Goal: Task Accomplishment & Management: Manage account settings

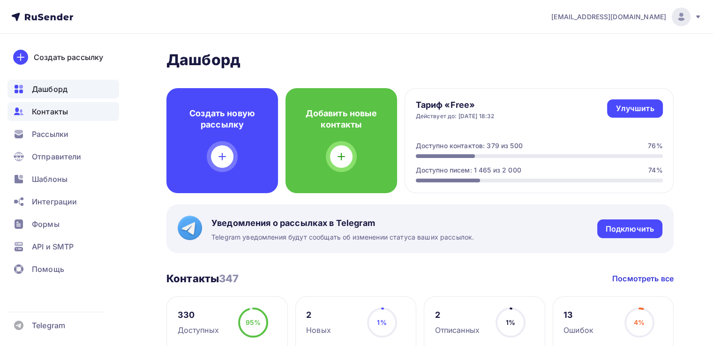
click at [41, 112] on span "Контакты" at bounding box center [50, 111] width 36 height 11
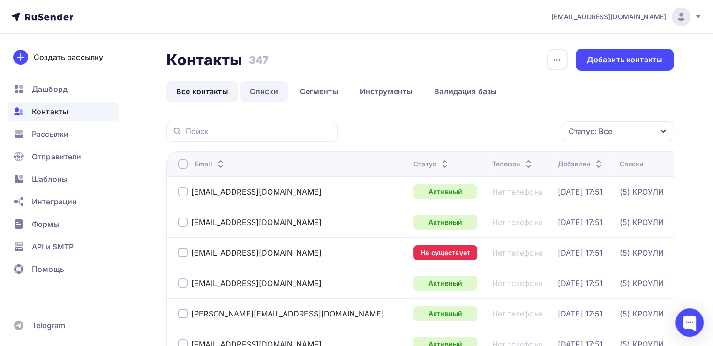
click at [258, 87] on link "Списки" at bounding box center [264, 92] width 48 height 22
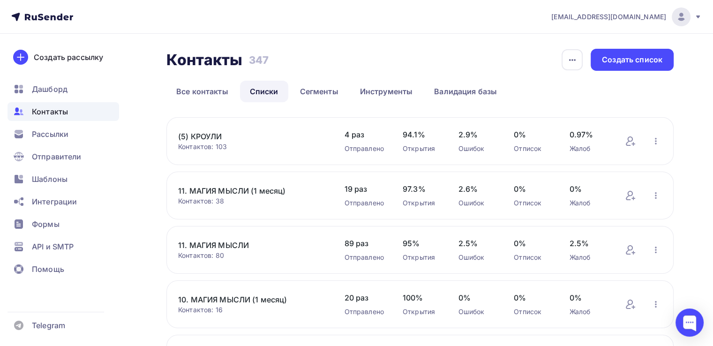
click at [213, 136] on link "(5) КРОУЛИ" at bounding box center [251, 136] width 147 height 11
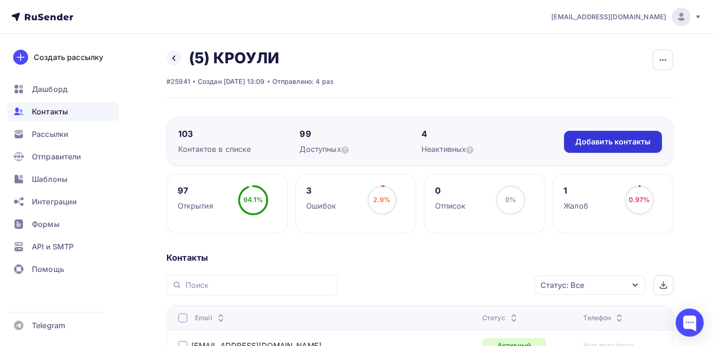
click at [609, 145] on div "Добавить контакты" at bounding box center [612, 141] width 75 height 11
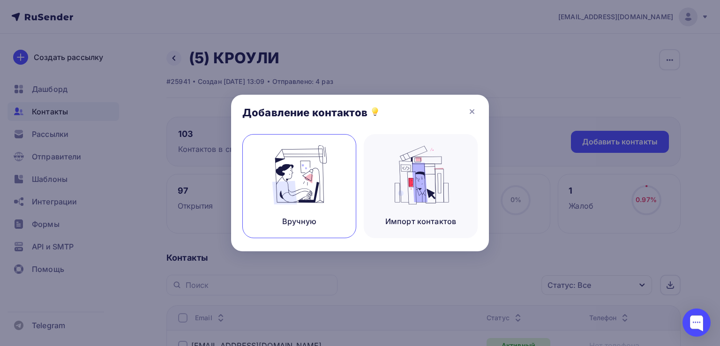
click at [312, 194] on img at bounding box center [299, 174] width 63 height 59
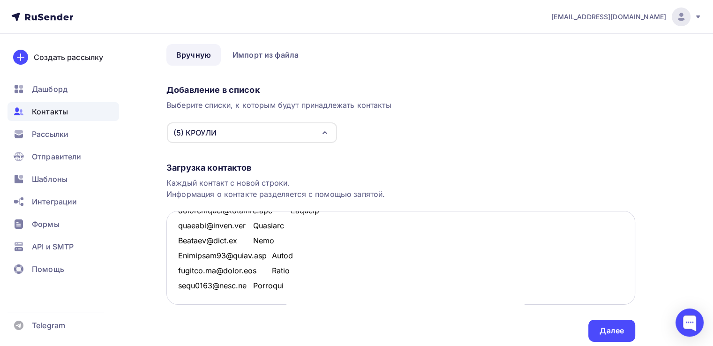
scroll to position [66, 0]
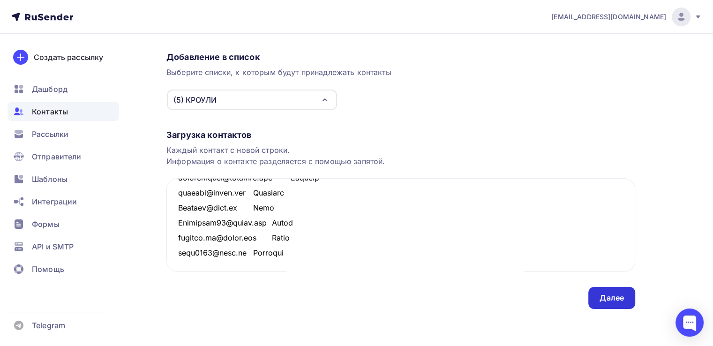
type textarea "nadiya.lakh@gmail.com Надежда nastya.smirnova.79@mail.ru Анастасия Sykulavika@g…"
click at [608, 298] on div "Далее" at bounding box center [612, 298] width 24 height 11
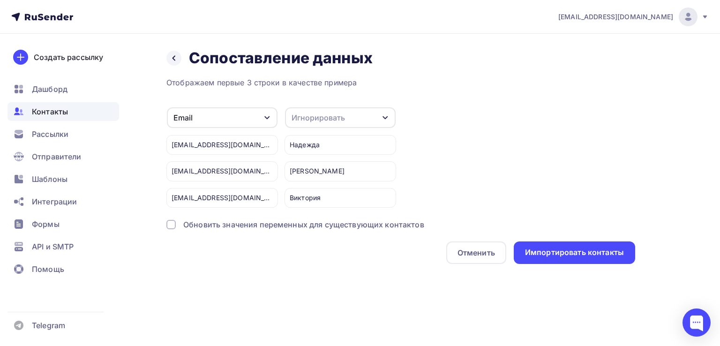
click at [340, 120] on div "Игнорировать" at bounding box center [318, 117] width 53 height 11
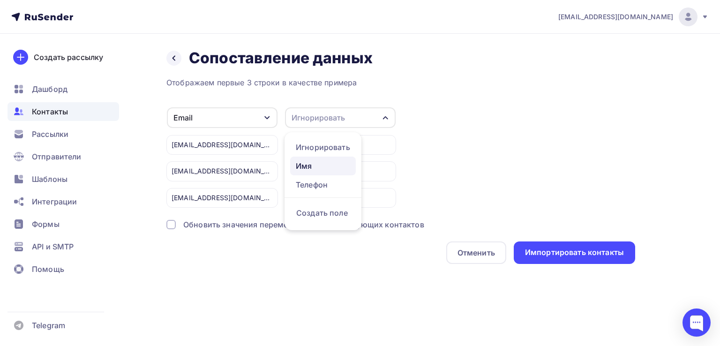
click at [328, 161] on div "Имя" at bounding box center [323, 165] width 54 height 11
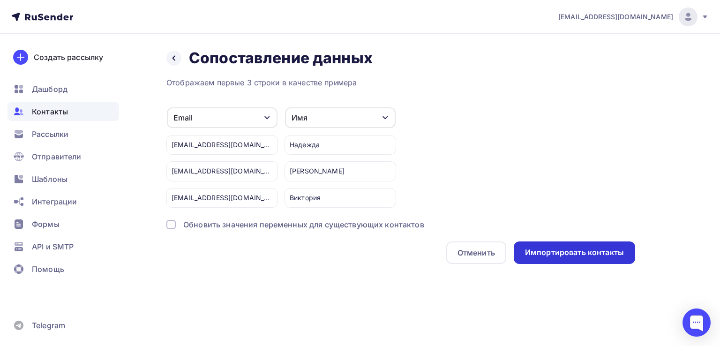
click at [579, 249] on div "Импортировать контакты" at bounding box center [574, 252] width 99 height 11
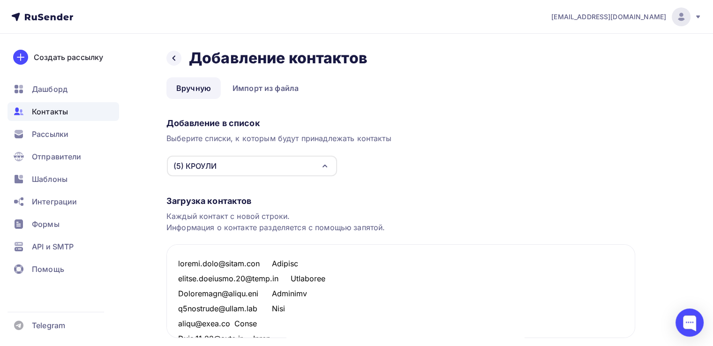
scroll to position [1684, 0]
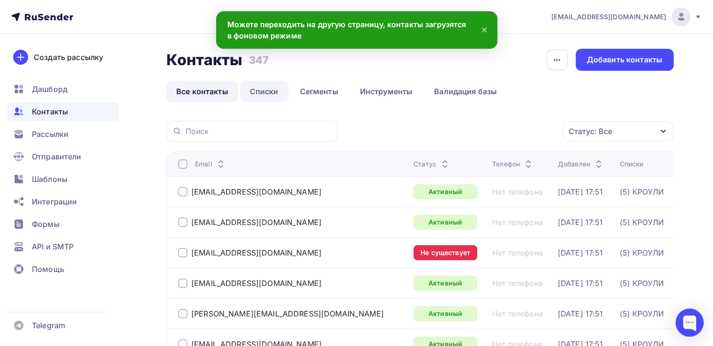
click at [266, 90] on link "Списки" at bounding box center [264, 92] width 48 height 22
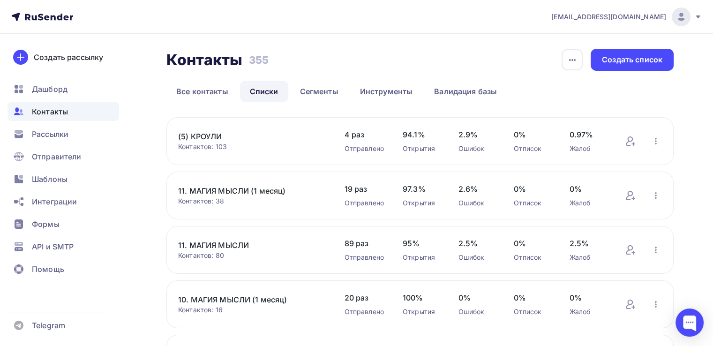
click at [204, 137] on link "(5) КРОУЛИ" at bounding box center [251, 136] width 147 height 11
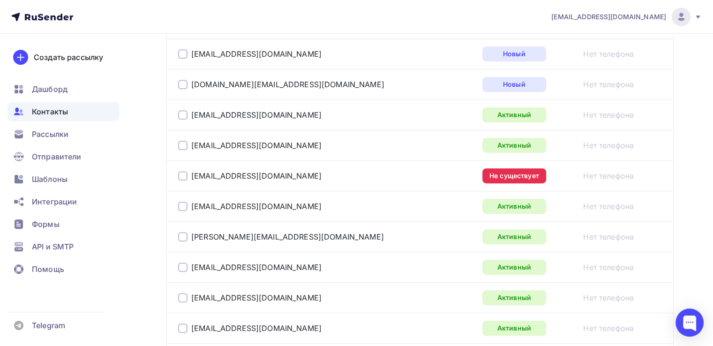
scroll to position [473, 0]
click at [184, 178] on div at bounding box center [182, 176] width 9 height 9
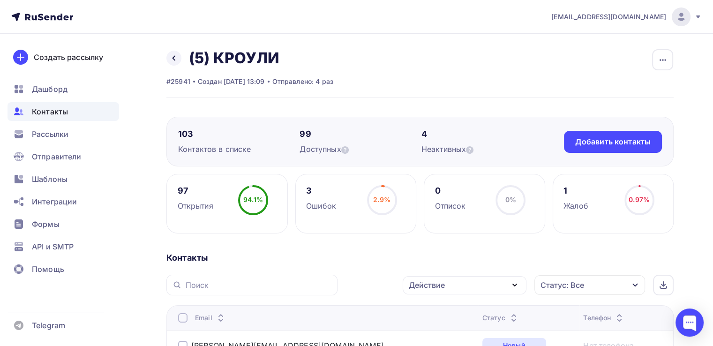
scroll to position [47, 0]
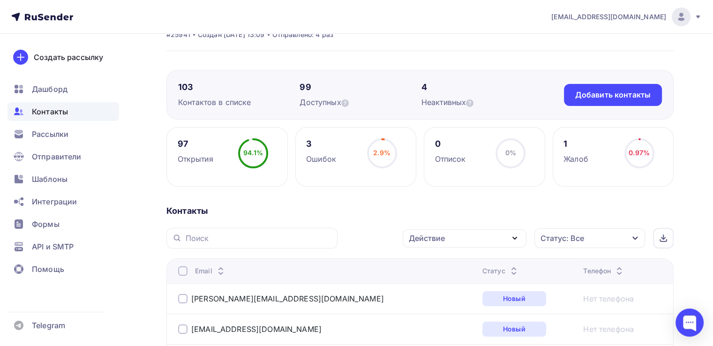
click at [499, 235] on div "Действие" at bounding box center [465, 238] width 124 height 18
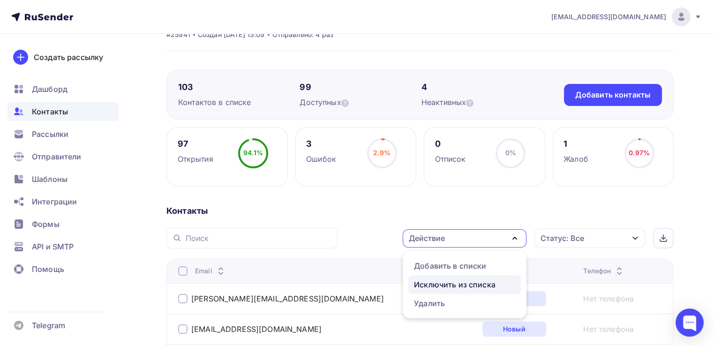
click at [459, 283] on div "Исключить из списка" at bounding box center [455, 284] width 82 height 11
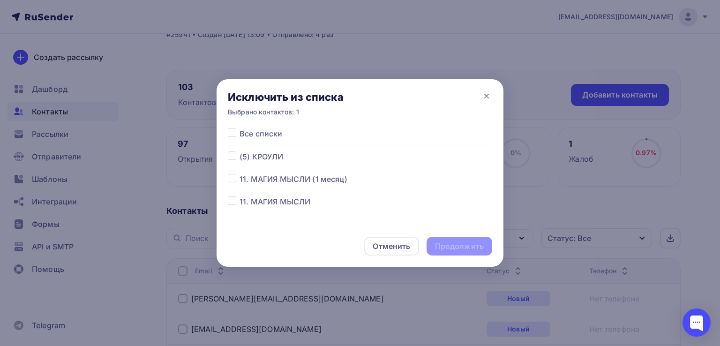
click at [240, 151] on label at bounding box center [240, 151] width 0 height 0
click at [233, 158] on input "checkbox" at bounding box center [232, 155] width 8 height 8
checkbox input "true"
click at [459, 246] on div "Продолжить" at bounding box center [459, 246] width 49 height 11
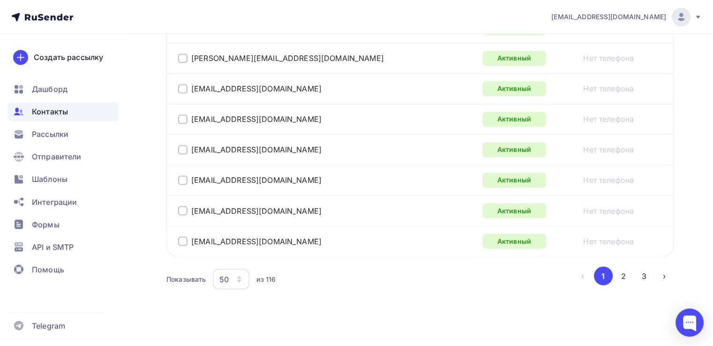
scroll to position [1599, 0]
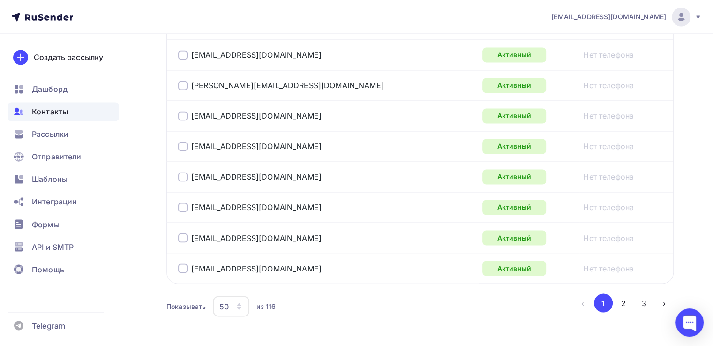
scroll to position [1599, 0]
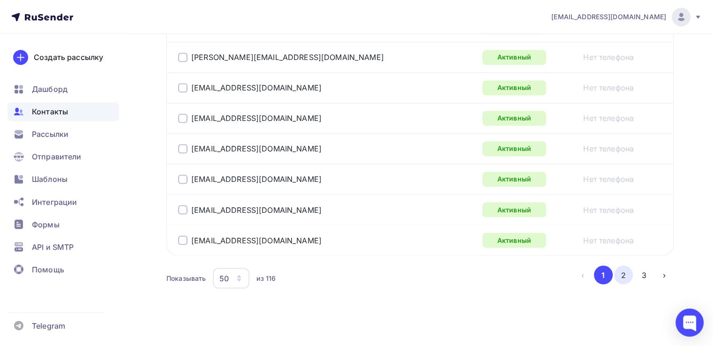
click at [624, 269] on button "2" at bounding box center [623, 274] width 19 height 19
click at [647, 272] on button "3" at bounding box center [644, 274] width 19 height 19
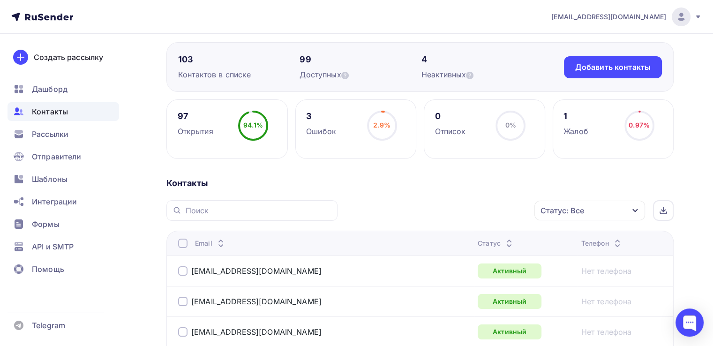
scroll to position [0, 0]
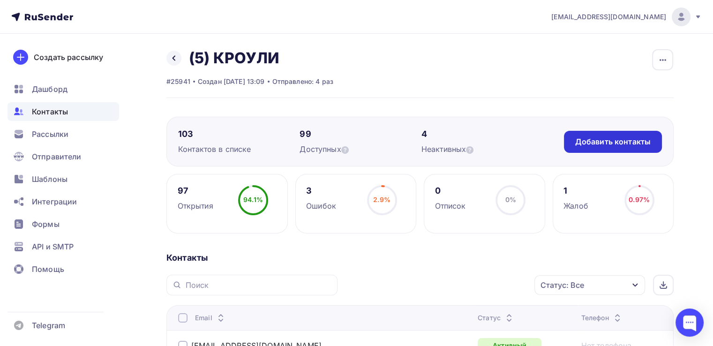
click at [610, 137] on div "Добавить контакты" at bounding box center [612, 141] width 75 height 11
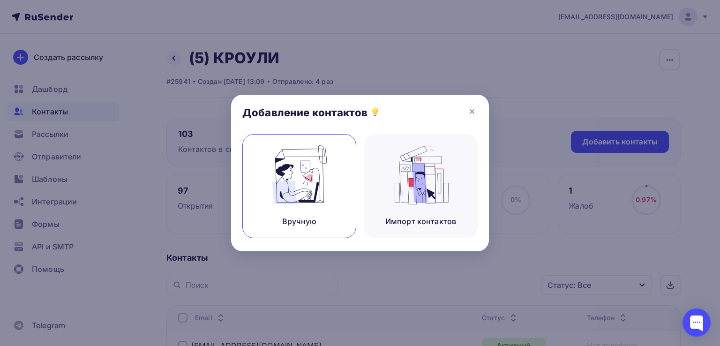
click at [313, 195] on img at bounding box center [299, 174] width 63 height 59
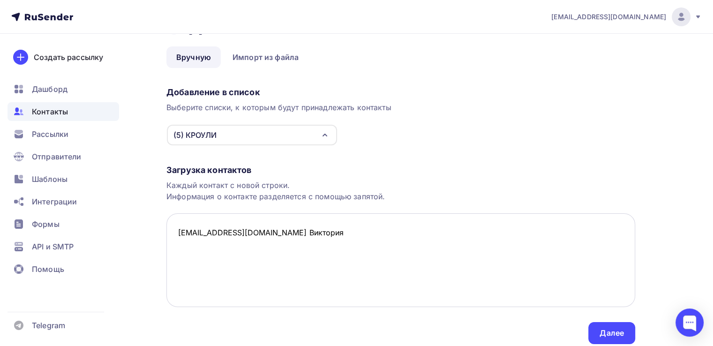
scroll to position [66, 0]
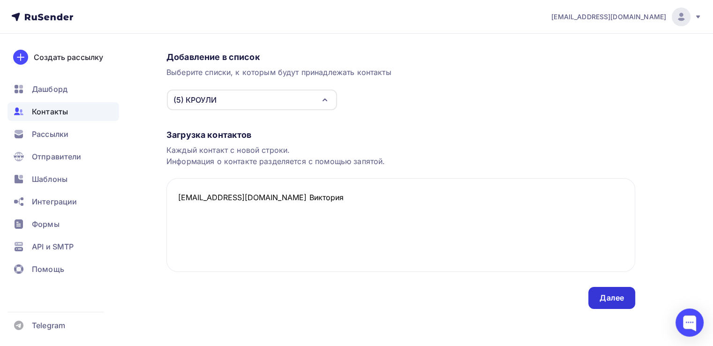
type textarea "losviktoriya@yandex.ru Виктория"
click at [618, 296] on div "Далее" at bounding box center [612, 298] width 24 height 11
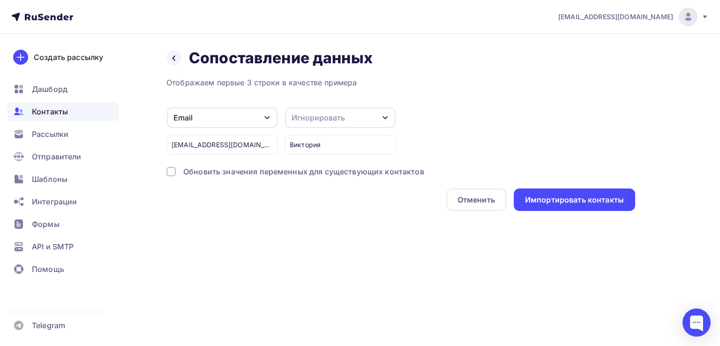
click at [365, 122] on div "Игнорировать" at bounding box center [340, 117] width 111 height 21
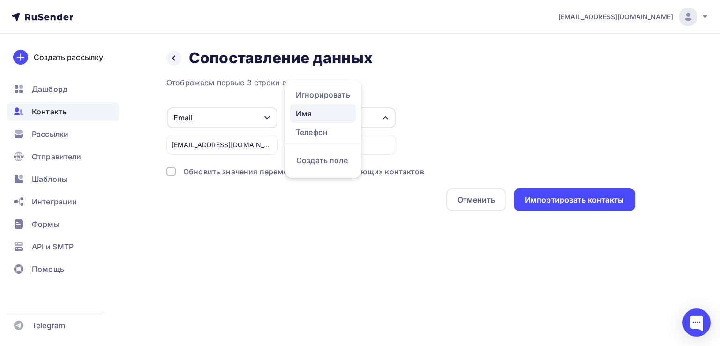
click at [309, 110] on div "Имя" at bounding box center [323, 113] width 54 height 11
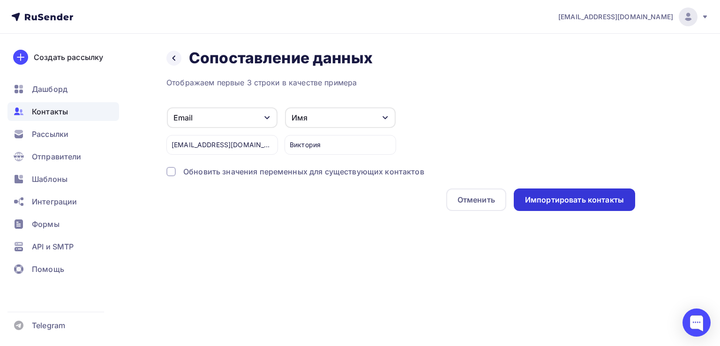
click at [570, 203] on div "Импортировать контакты" at bounding box center [574, 200] width 99 height 11
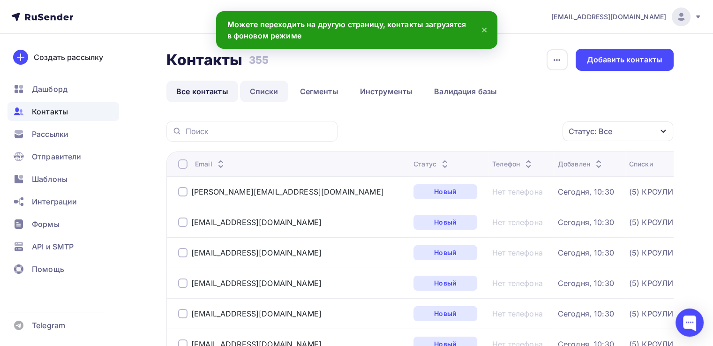
click at [270, 92] on link "Списки" at bounding box center [264, 92] width 48 height 22
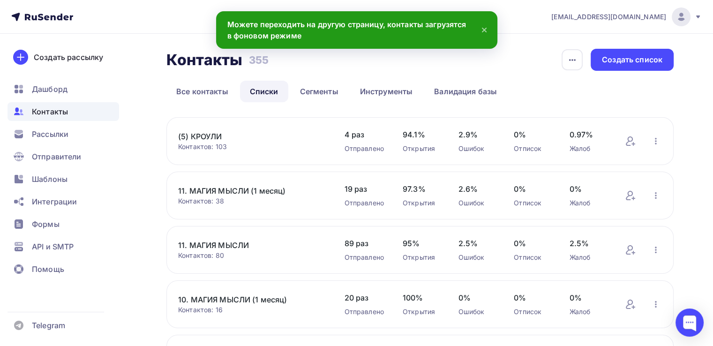
click at [210, 131] on link "(5) КРОУЛИ" at bounding box center [251, 136] width 147 height 11
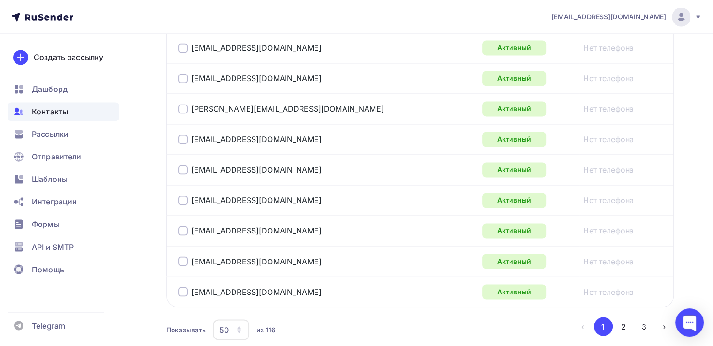
scroll to position [1599, 0]
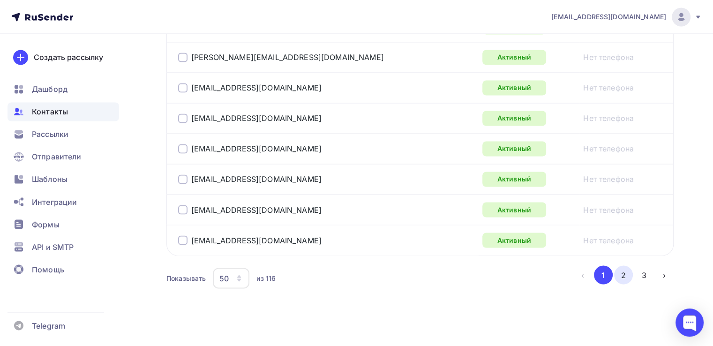
click at [621, 267] on button "2" at bounding box center [623, 274] width 19 height 19
click at [643, 269] on button "3" at bounding box center [644, 274] width 19 height 19
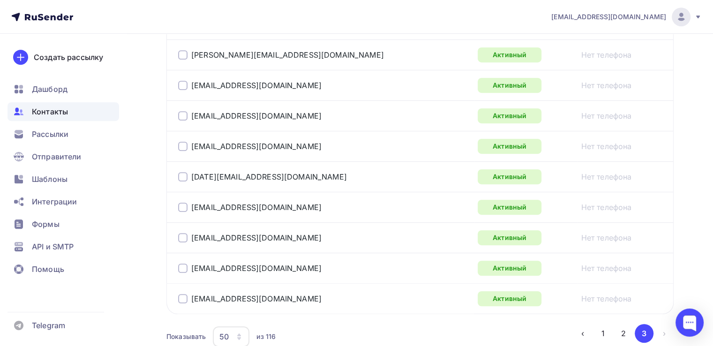
scroll to position [508, 0]
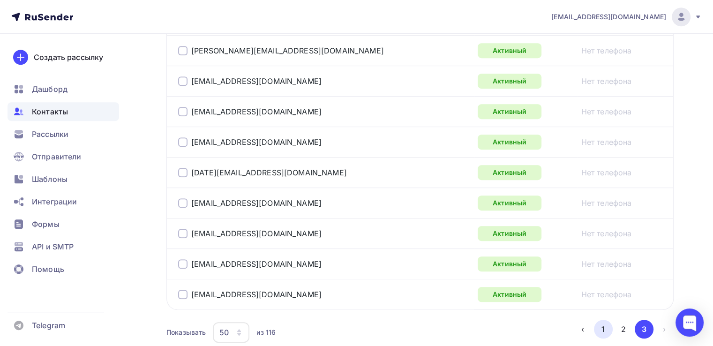
click at [598, 329] on button "1" at bounding box center [603, 329] width 19 height 19
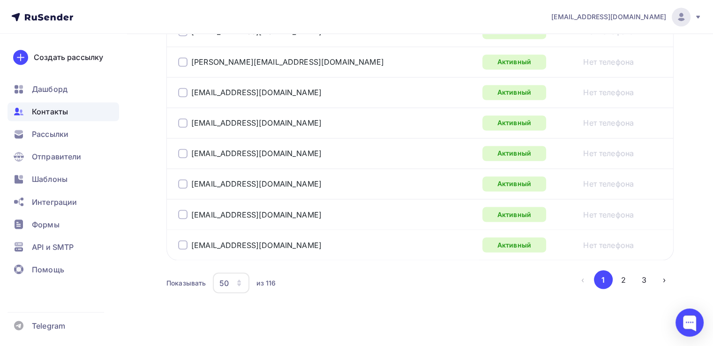
scroll to position [1599, 0]
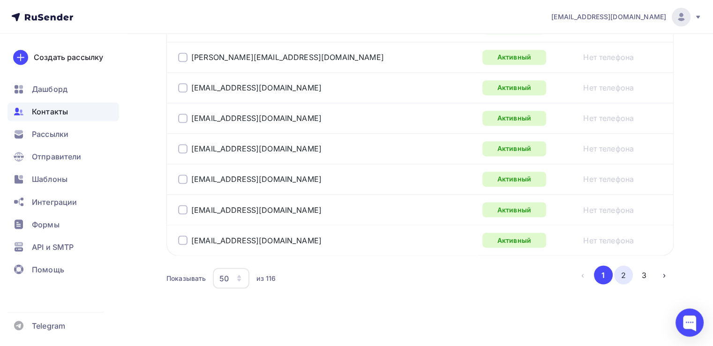
click at [621, 267] on button "2" at bounding box center [623, 274] width 19 height 19
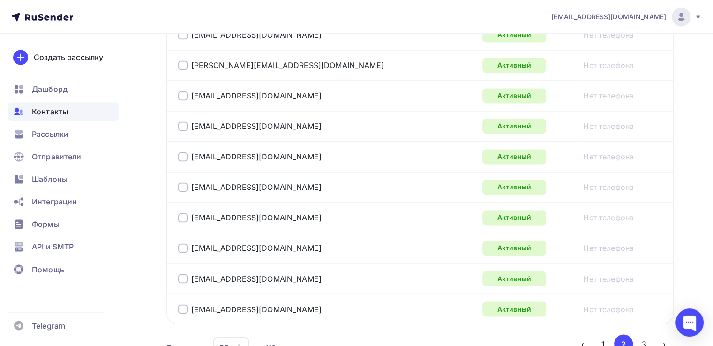
scroll to position [1586, 0]
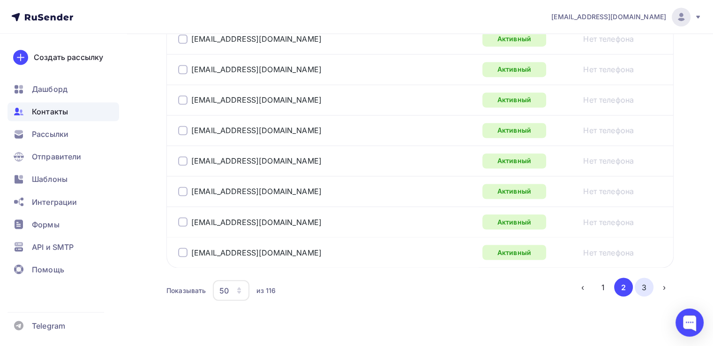
click at [642, 285] on button "3" at bounding box center [644, 287] width 19 height 19
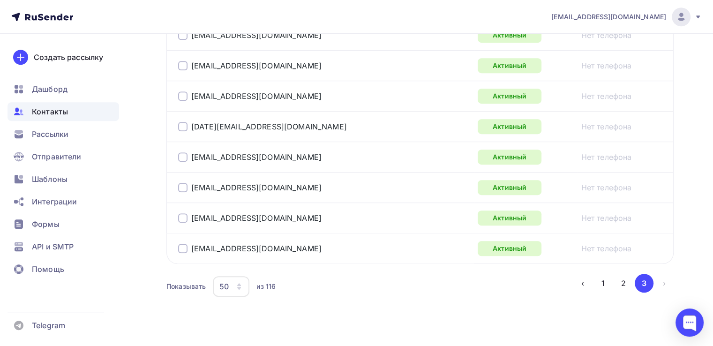
scroll to position [566, 0]
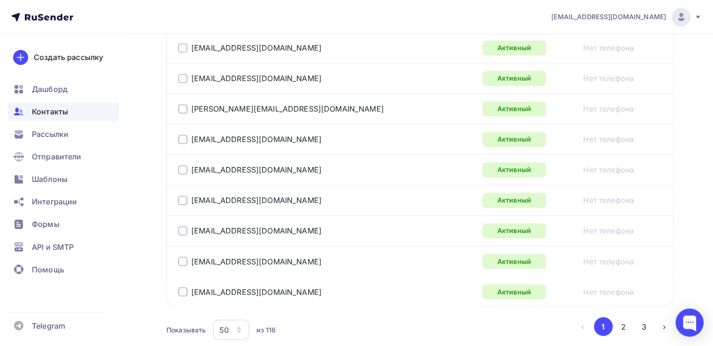
scroll to position [1599, 0]
